Goal: Task Accomplishment & Management: Manage account settings

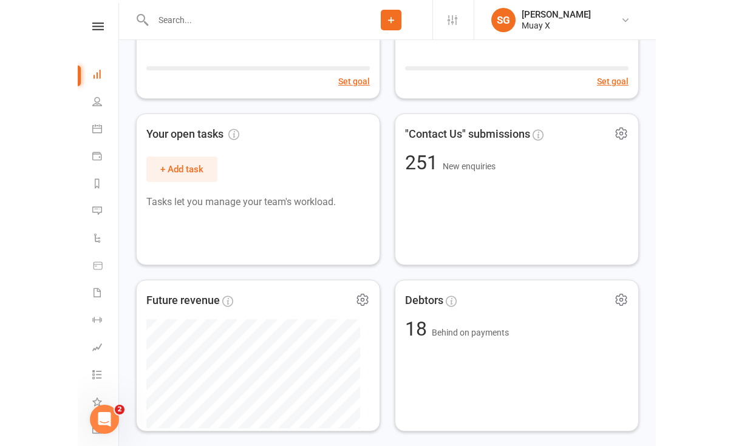
scroll to position [153, 0]
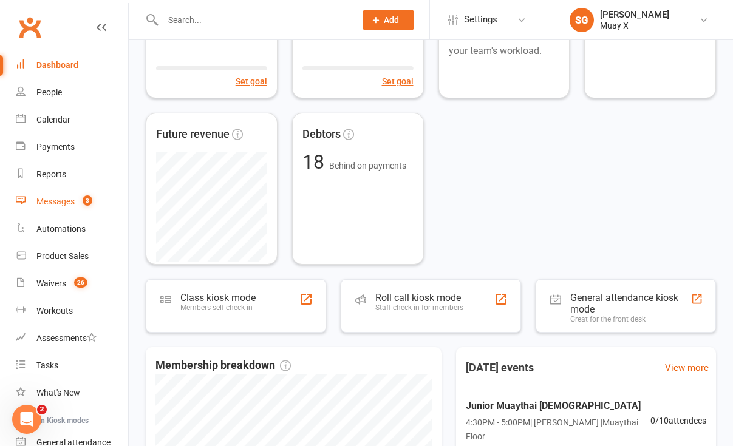
click at [58, 208] on link "Messages 3" at bounding box center [72, 201] width 112 height 27
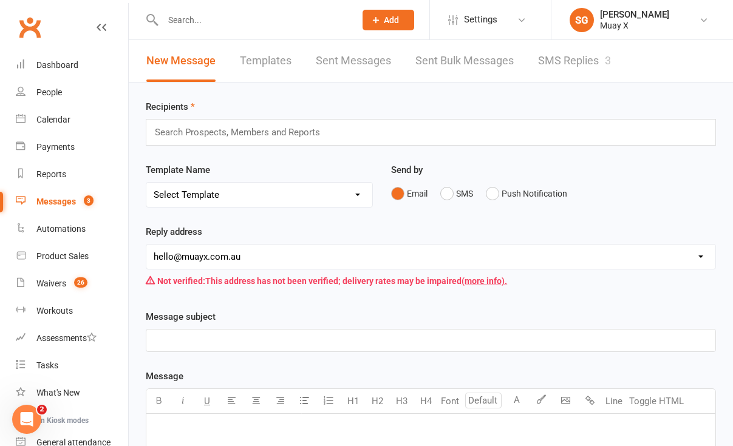
click at [550, 60] on link "SMS Replies 3" at bounding box center [574, 61] width 73 height 42
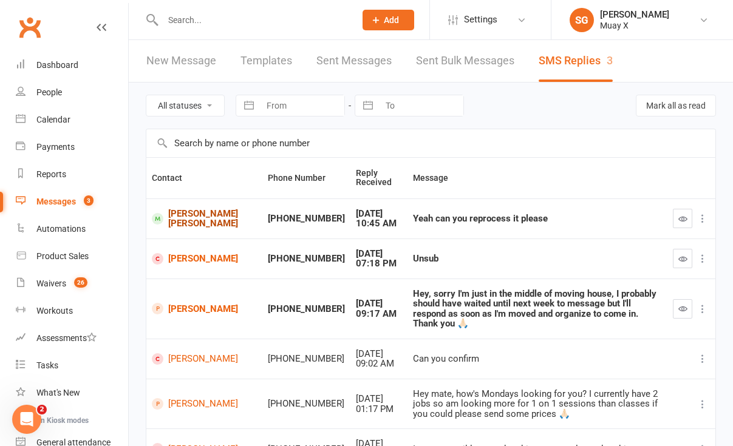
click at [188, 217] on link "[PERSON_NAME] [PERSON_NAME]" at bounding box center [204, 219] width 105 height 20
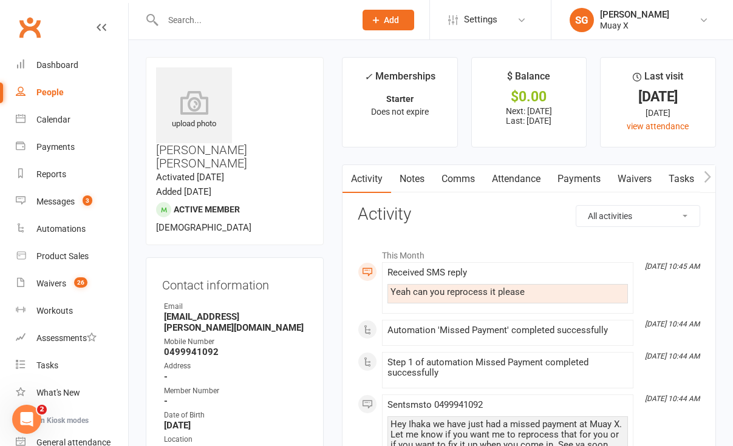
click at [550, 181] on link "Payments" at bounding box center [579, 179] width 60 height 28
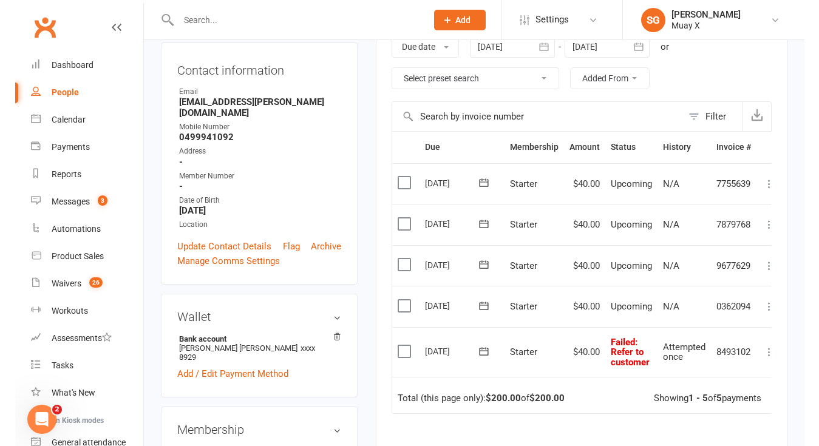
scroll to position [200, 0]
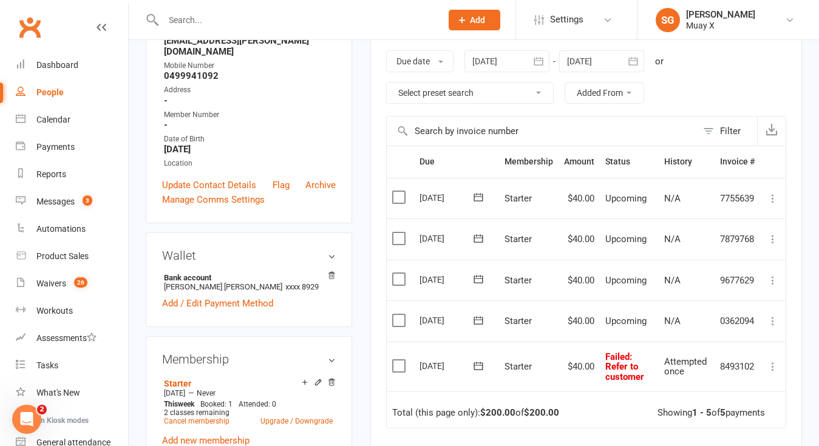
click at [550, 367] on icon at bounding box center [773, 367] width 12 height 12
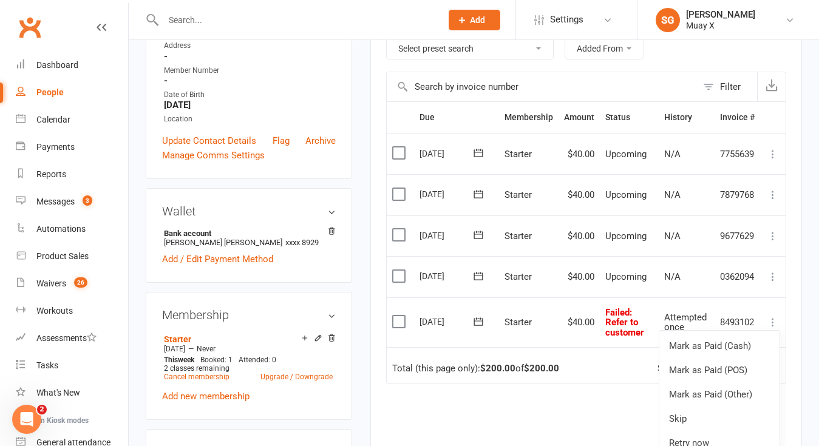
scroll to position [261, 0]
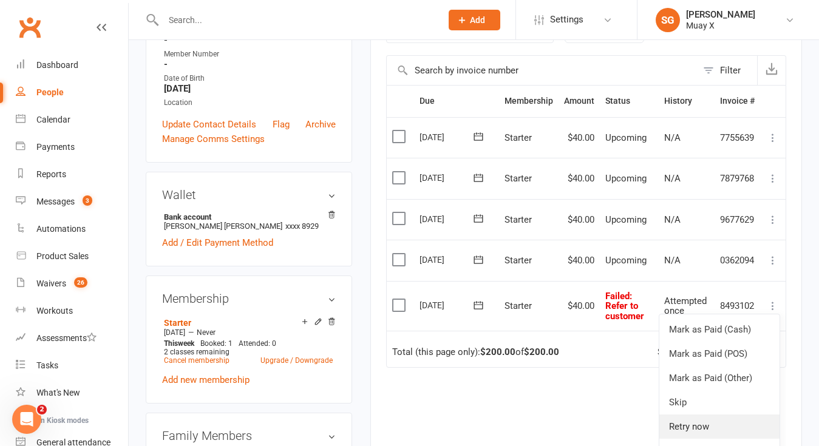
click at [550, 421] on link "Retry now" at bounding box center [720, 427] width 120 height 24
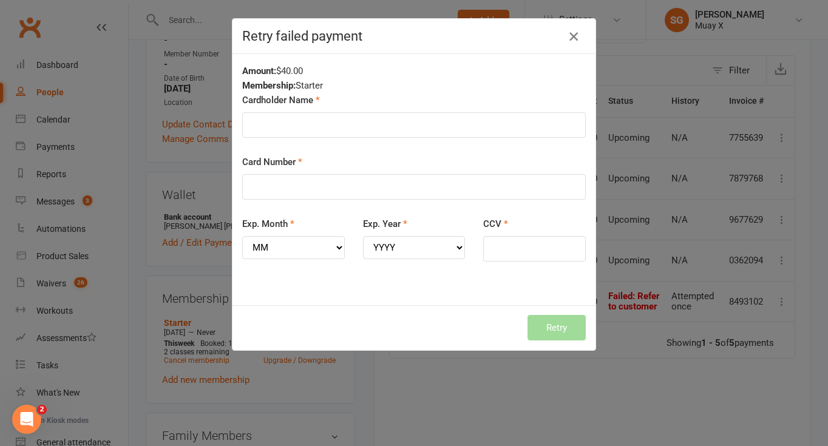
click at [550, 36] on icon "button" at bounding box center [574, 36] width 15 height 15
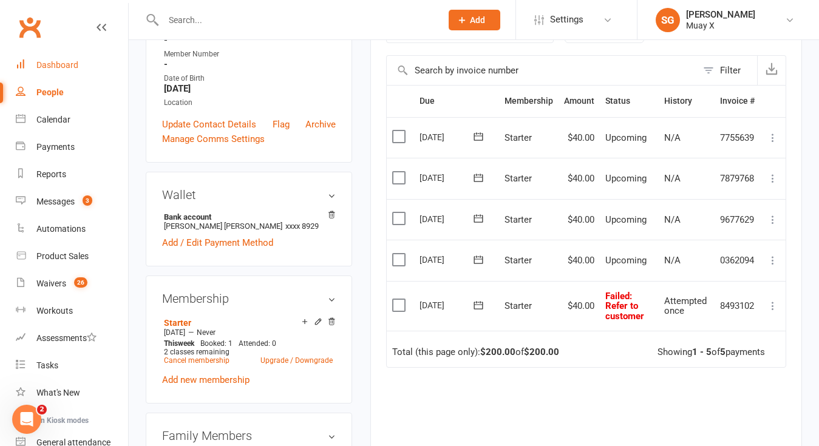
click at [61, 62] on div "Dashboard" at bounding box center [57, 65] width 42 height 10
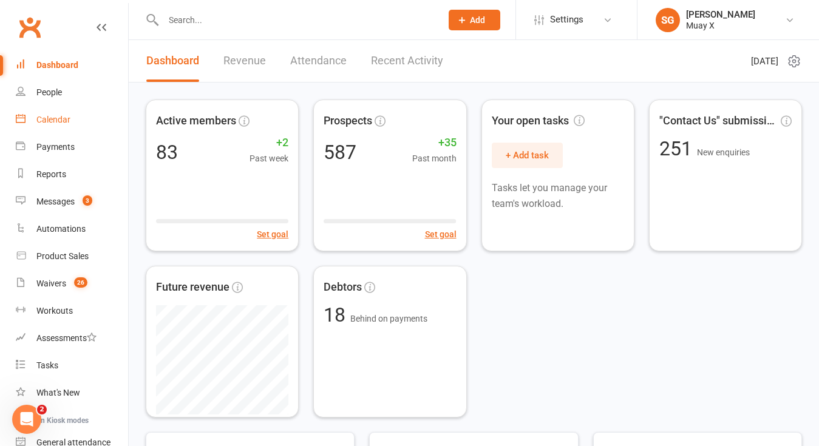
click at [61, 127] on link "Calendar" at bounding box center [72, 119] width 112 height 27
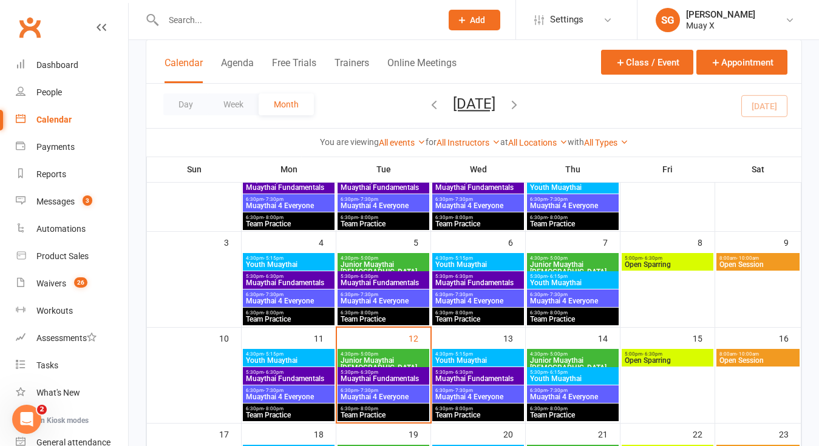
scroll to position [182, 0]
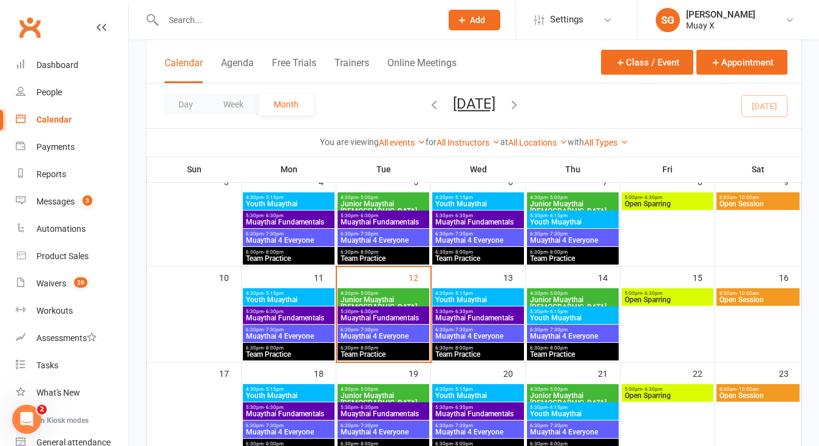
click at [385, 315] on span "Muaythai Fundamentals" at bounding box center [383, 318] width 87 height 7
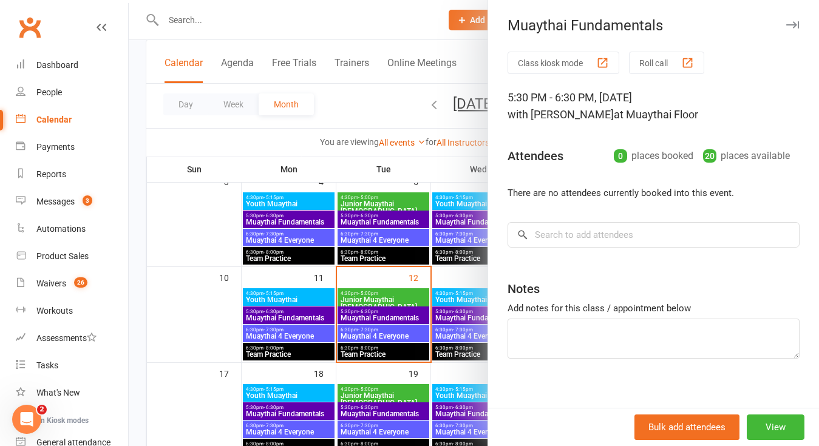
click at [386, 334] on div at bounding box center [474, 223] width 691 height 446
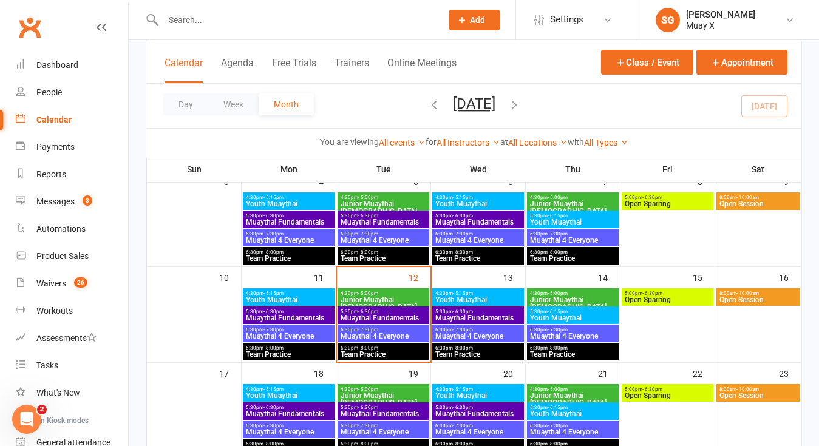
click at [386, 334] on span "Muaythai 4 Everyone" at bounding box center [383, 336] width 87 height 7
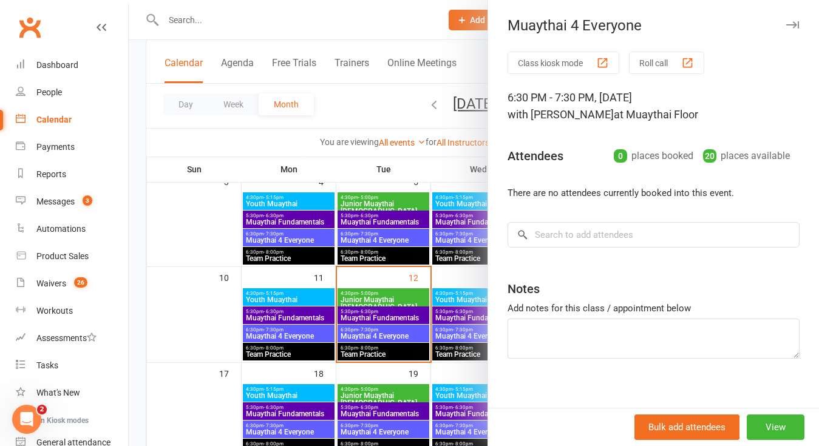
click at [384, 344] on div at bounding box center [474, 223] width 691 height 446
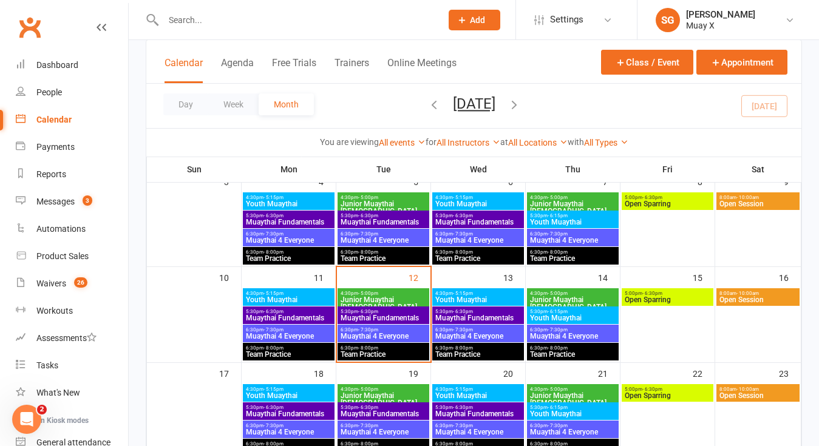
click at [382, 353] on span "Team Practice" at bounding box center [383, 354] width 87 height 7
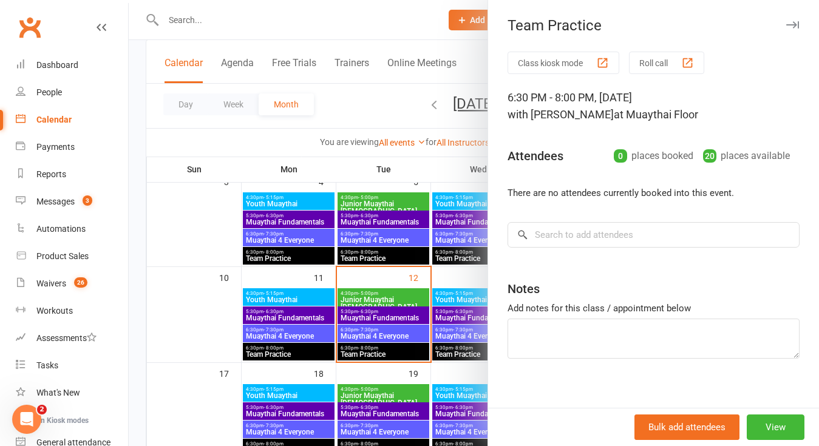
click at [132, 148] on div at bounding box center [474, 223] width 691 height 446
